Goal: Task Accomplishment & Management: Manage account settings

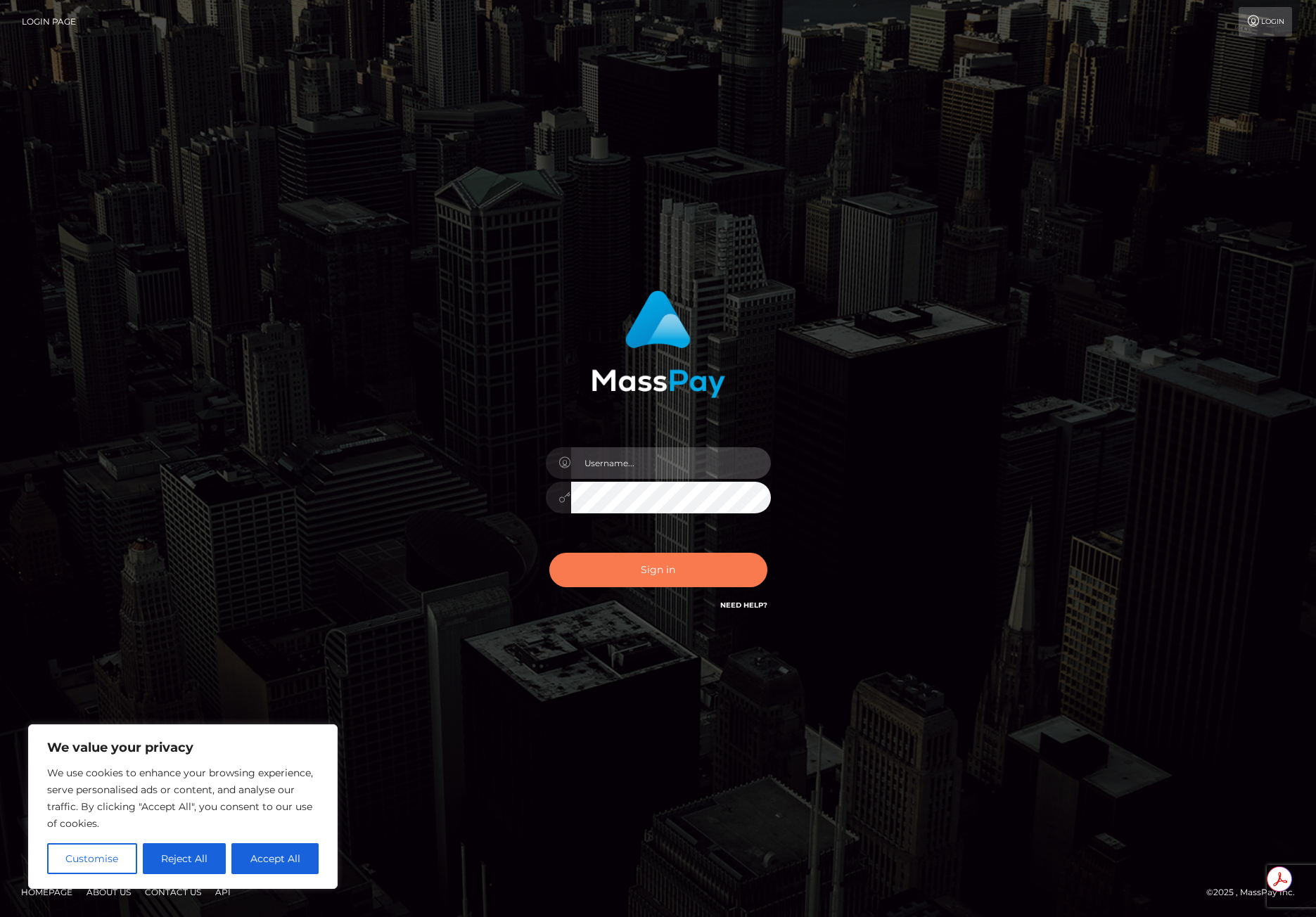
type input "mollica.icf"
click at [606, 565] on button "Sign in" at bounding box center [658, 570] width 218 height 34
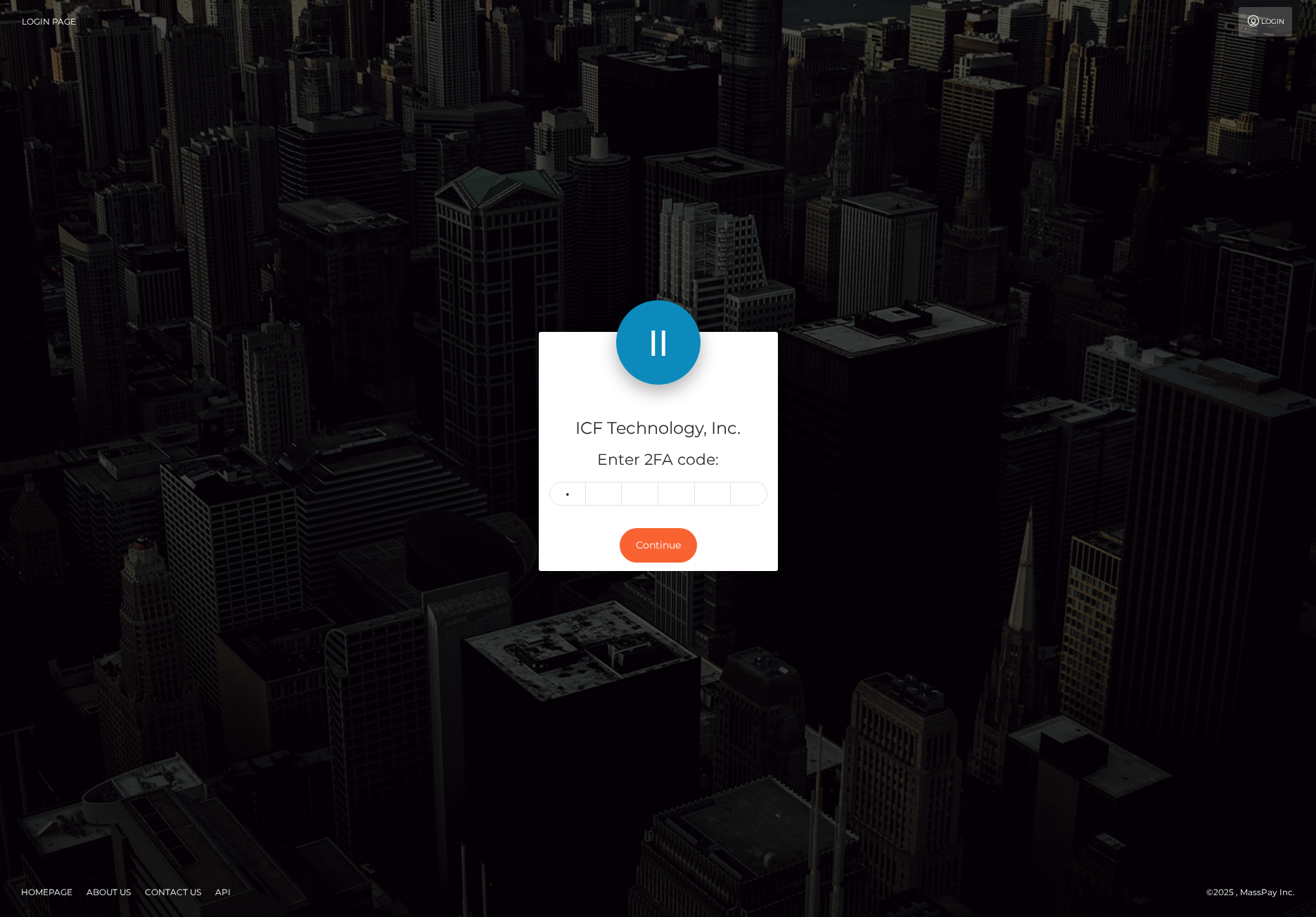
type input "8"
type input "5"
type input "0"
type input "6"
type input "2"
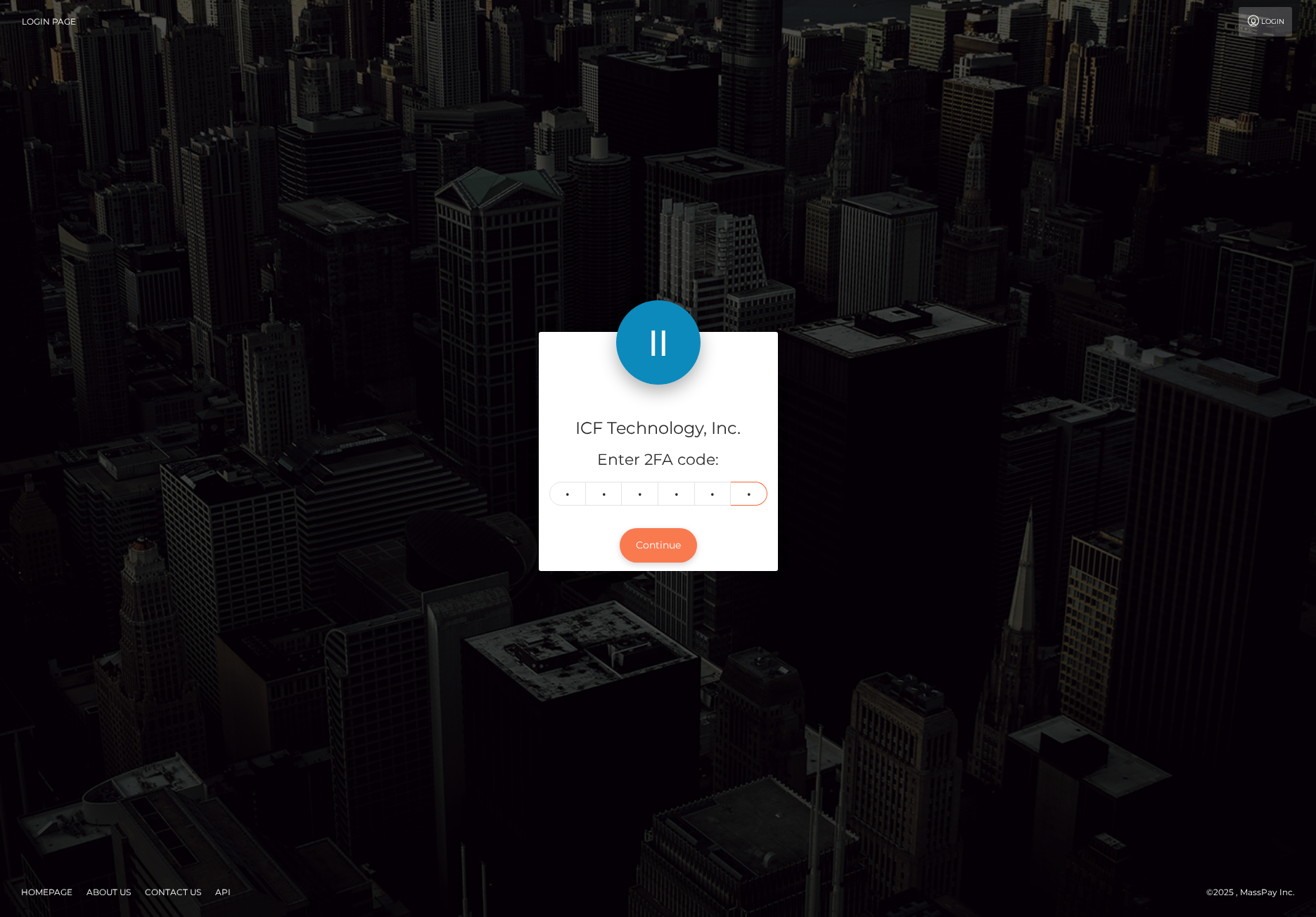
type input "4"
click at [644, 548] on button "Continue" at bounding box center [658, 545] width 77 height 34
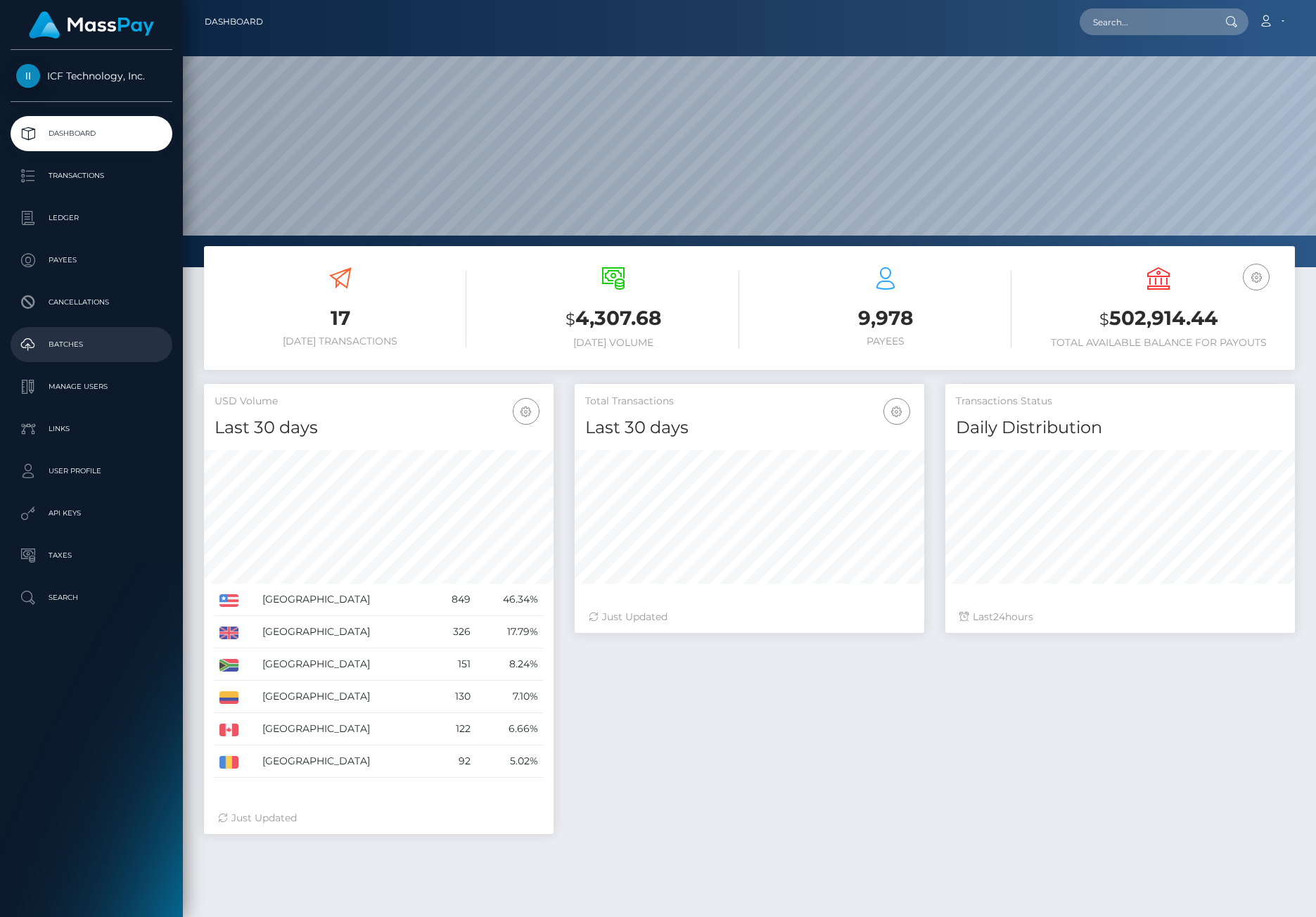
scroll to position [249, 349]
click at [108, 345] on p "Batches" at bounding box center [91, 344] width 151 height 21
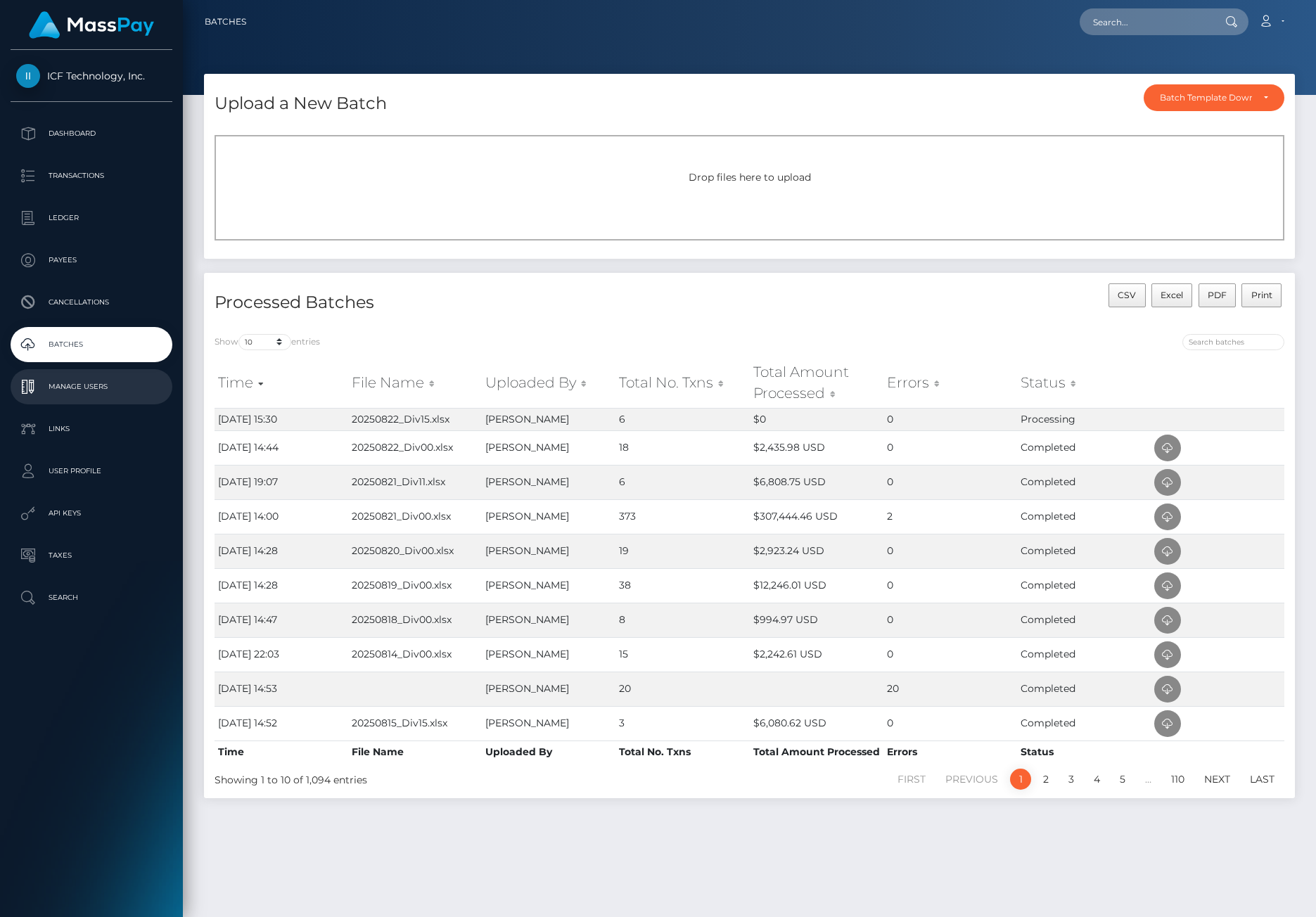
click at [65, 392] on p "Manage Users" at bounding box center [91, 386] width 151 height 21
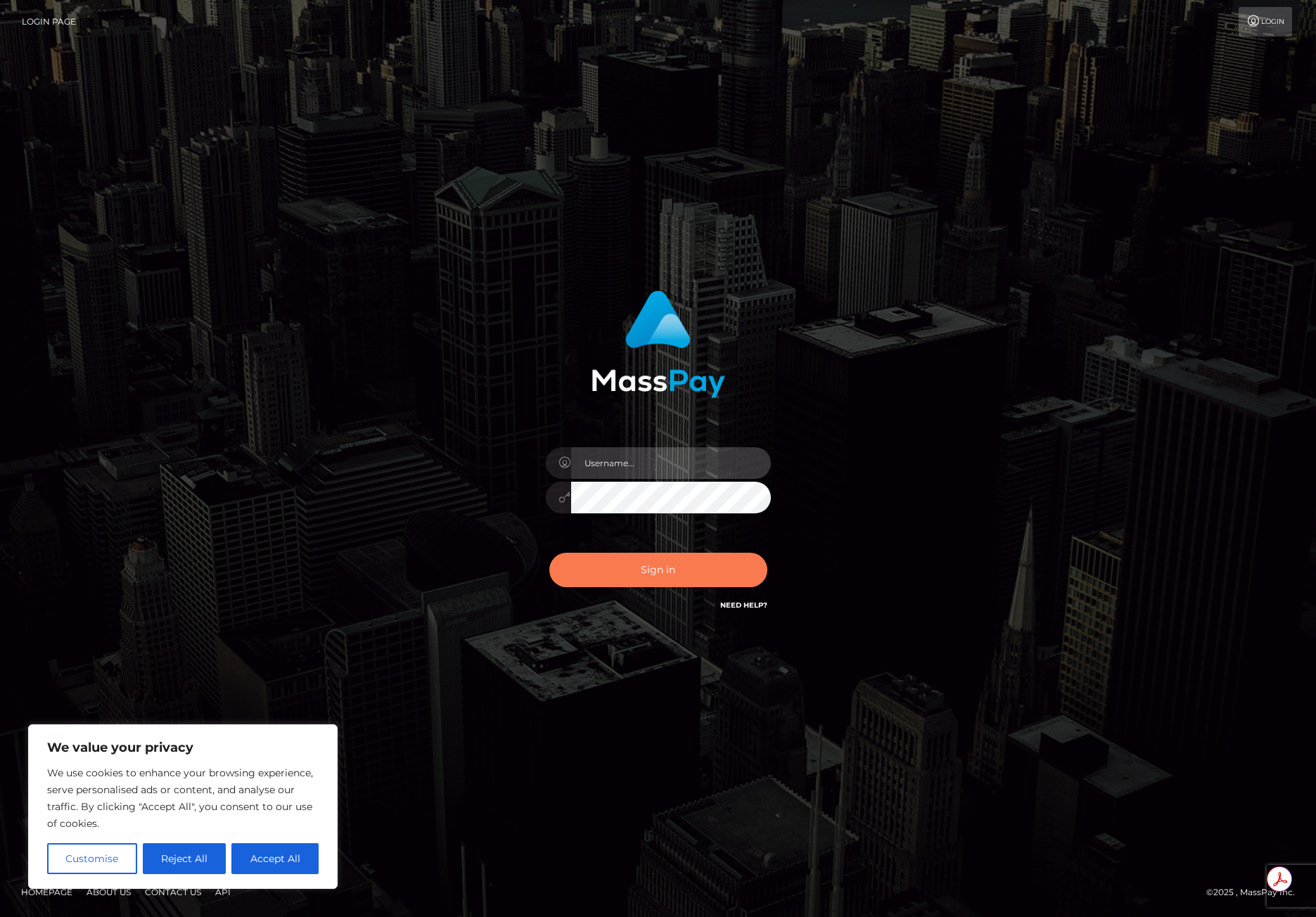
type input "mollica.icf"
click at [644, 571] on button "Sign in" at bounding box center [658, 570] width 218 height 34
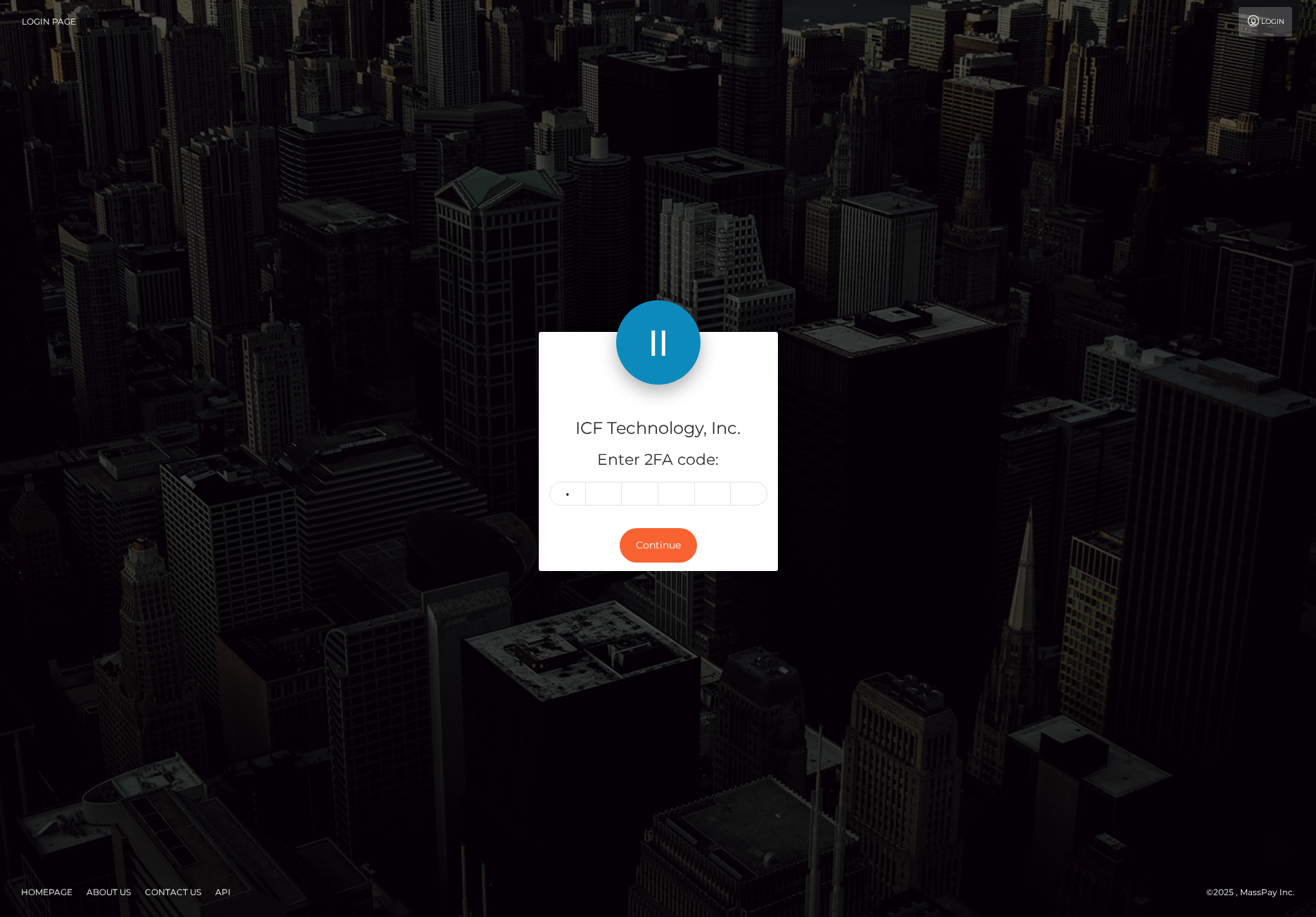
type input "8"
type input "9"
type input "2"
type input "8"
type input "3"
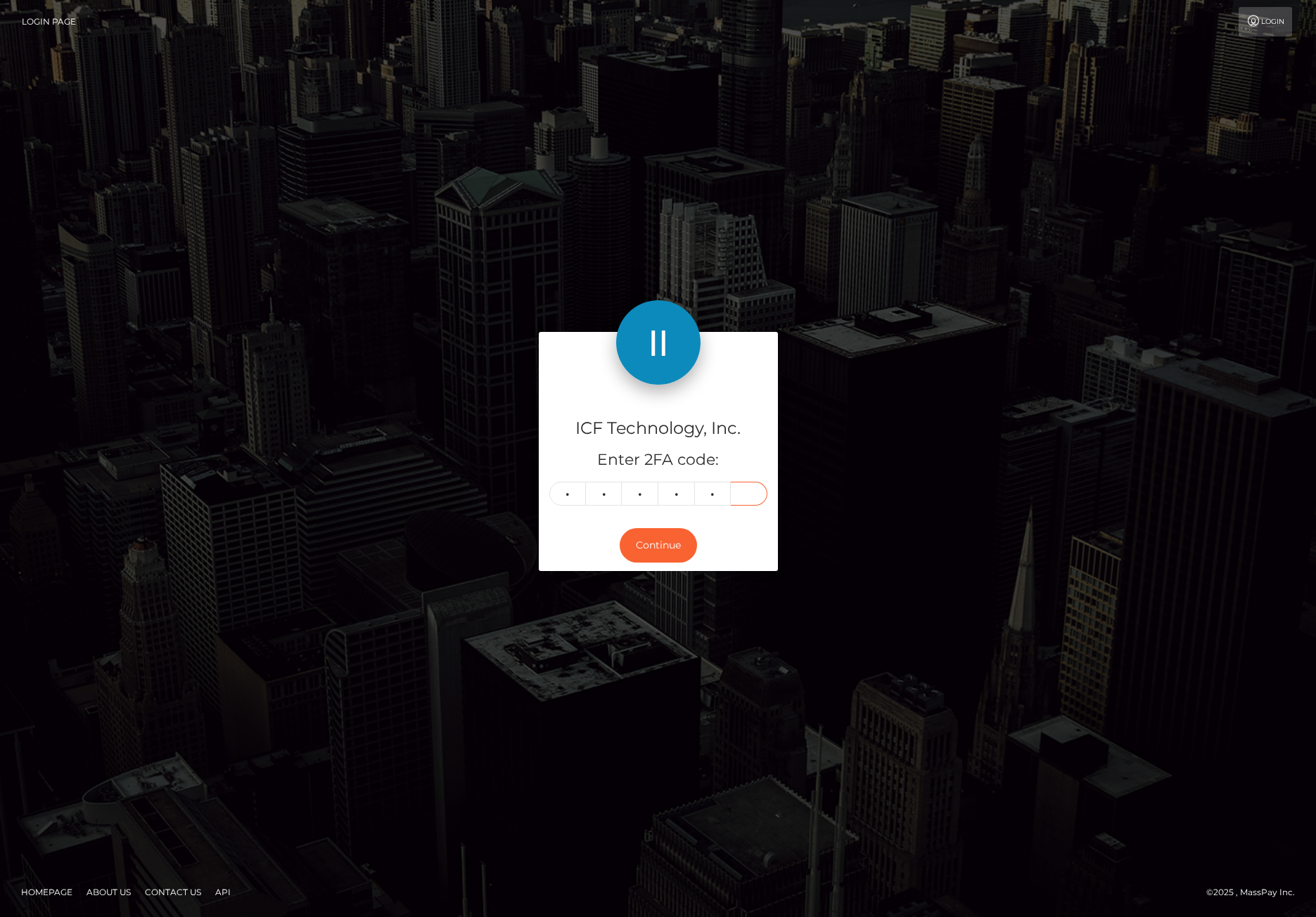
type input "5"
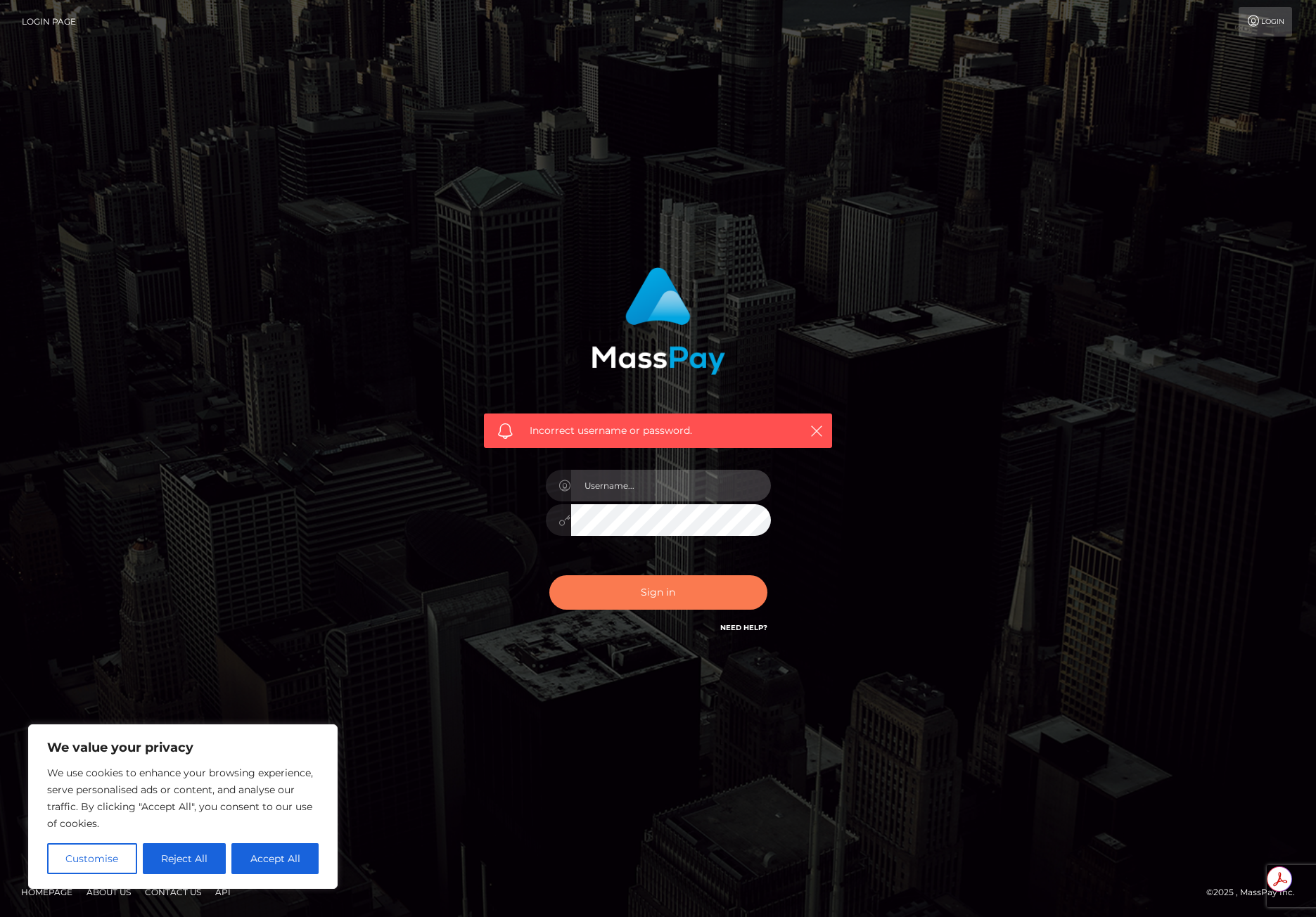
type input "mollica.icf"
click at [636, 600] on button "Sign in" at bounding box center [658, 592] width 218 height 34
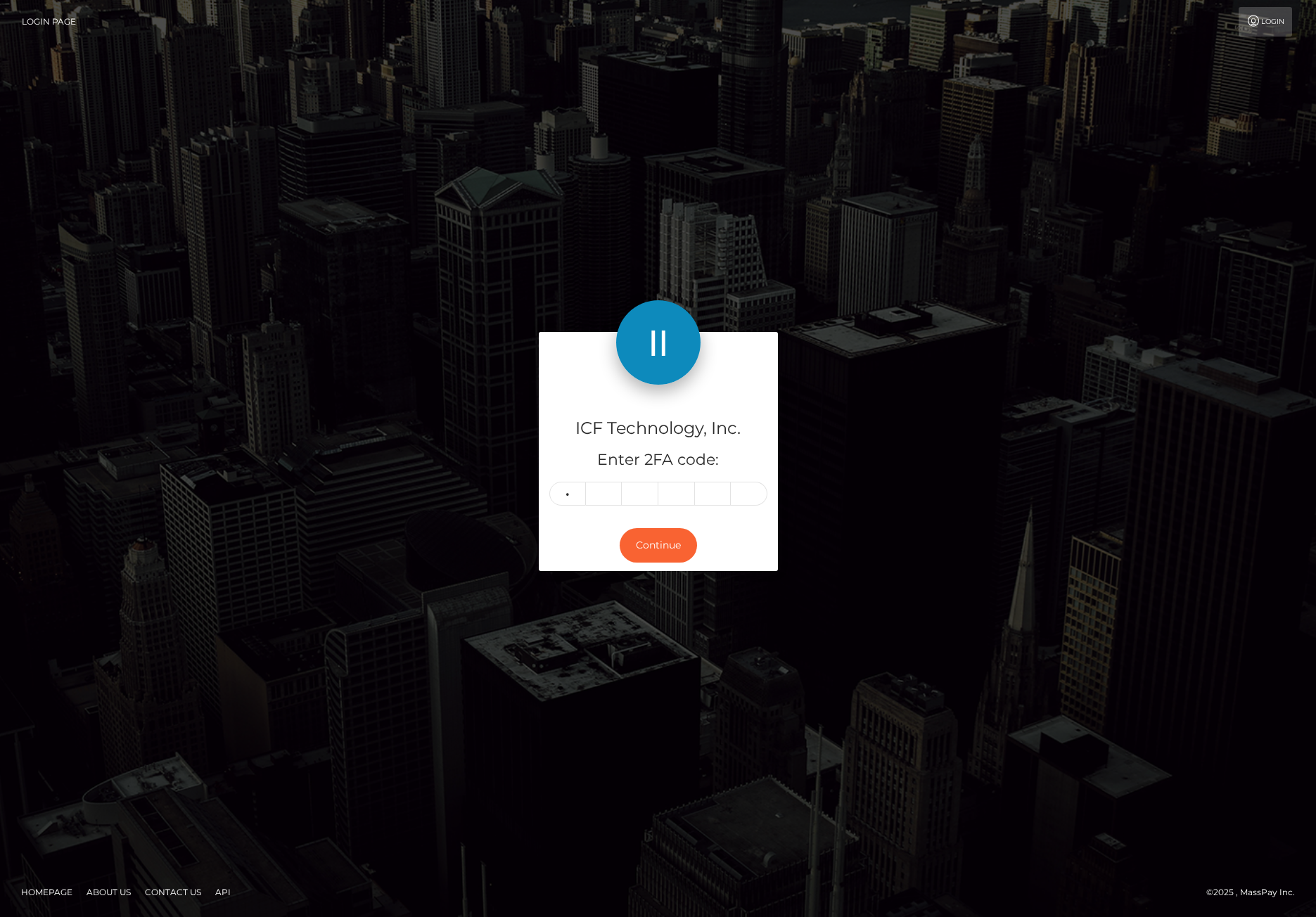
type input "0"
type input "4"
type input "1"
type input "0"
type input "3"
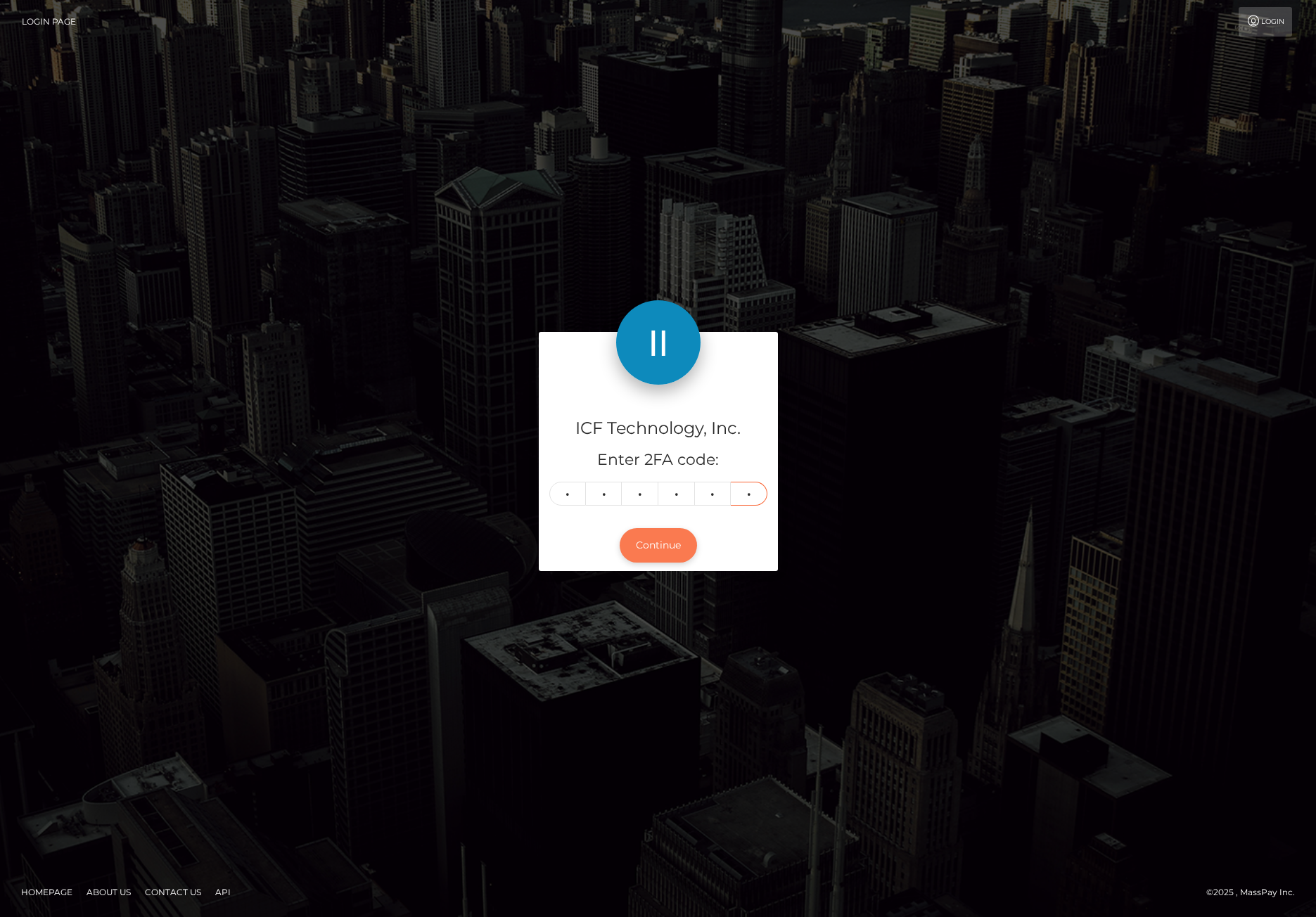
type input "0"
click at [670, 549] on button "Continue" at bounding box center [658, 545] width 77 height 34
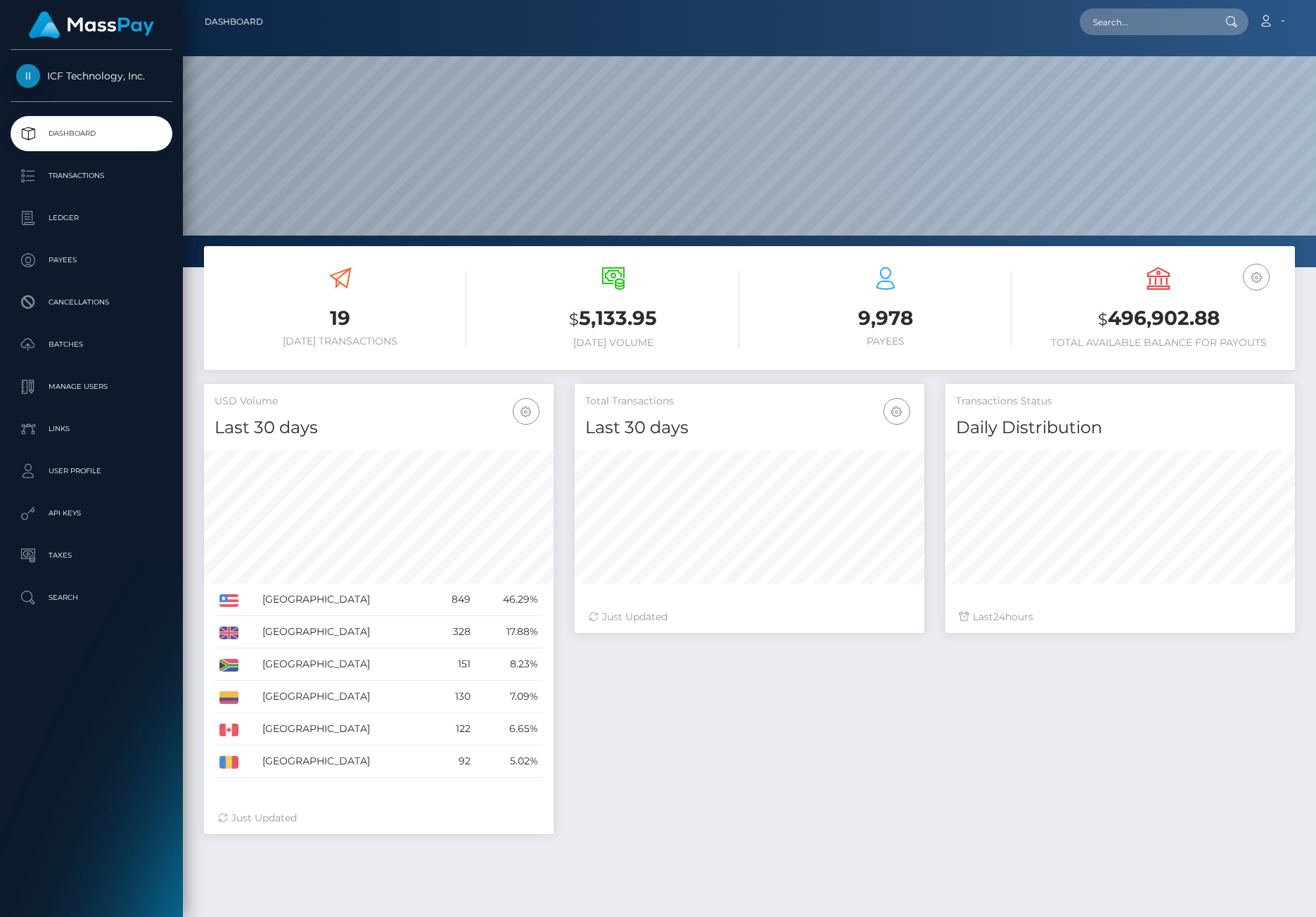
scroll to position [249, 349]
click at [72, 360] on link "Batches" at bounding box center [91, 344] width 162 height 35
